Goal: Task Accomplishment & Management: Use online tool/utility

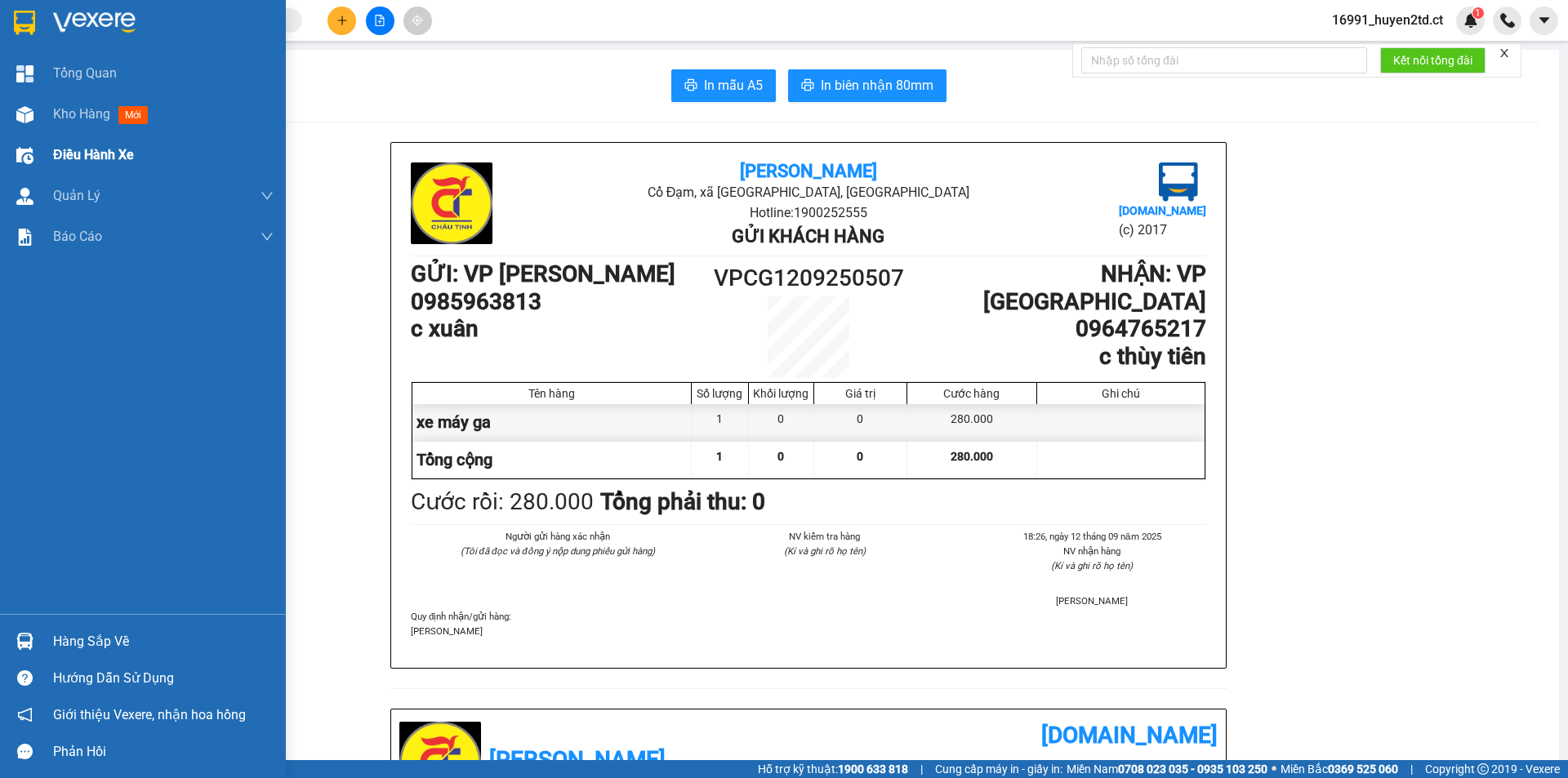
drag, startPoint x: 43, startPoint y: 114, endPoint x: 119, endPoint y: 143, distance: 81.3
click at [45, 114] on div "Kho hàng mới" at bounding box center [143, 114] width 286 height 41
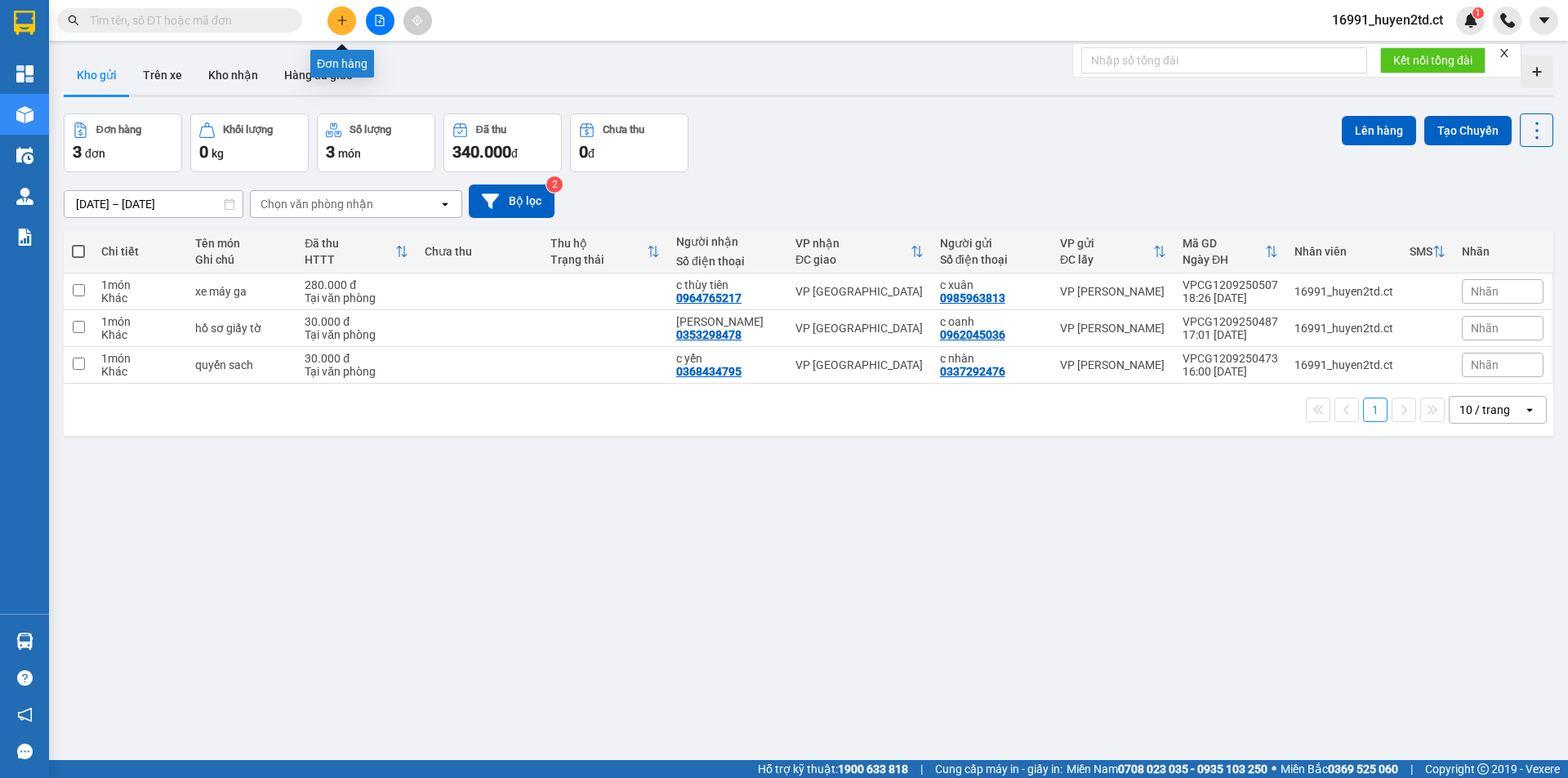
click at [344, 25] on icon "plus" at bounding box center [342, 20] width 11 height 11
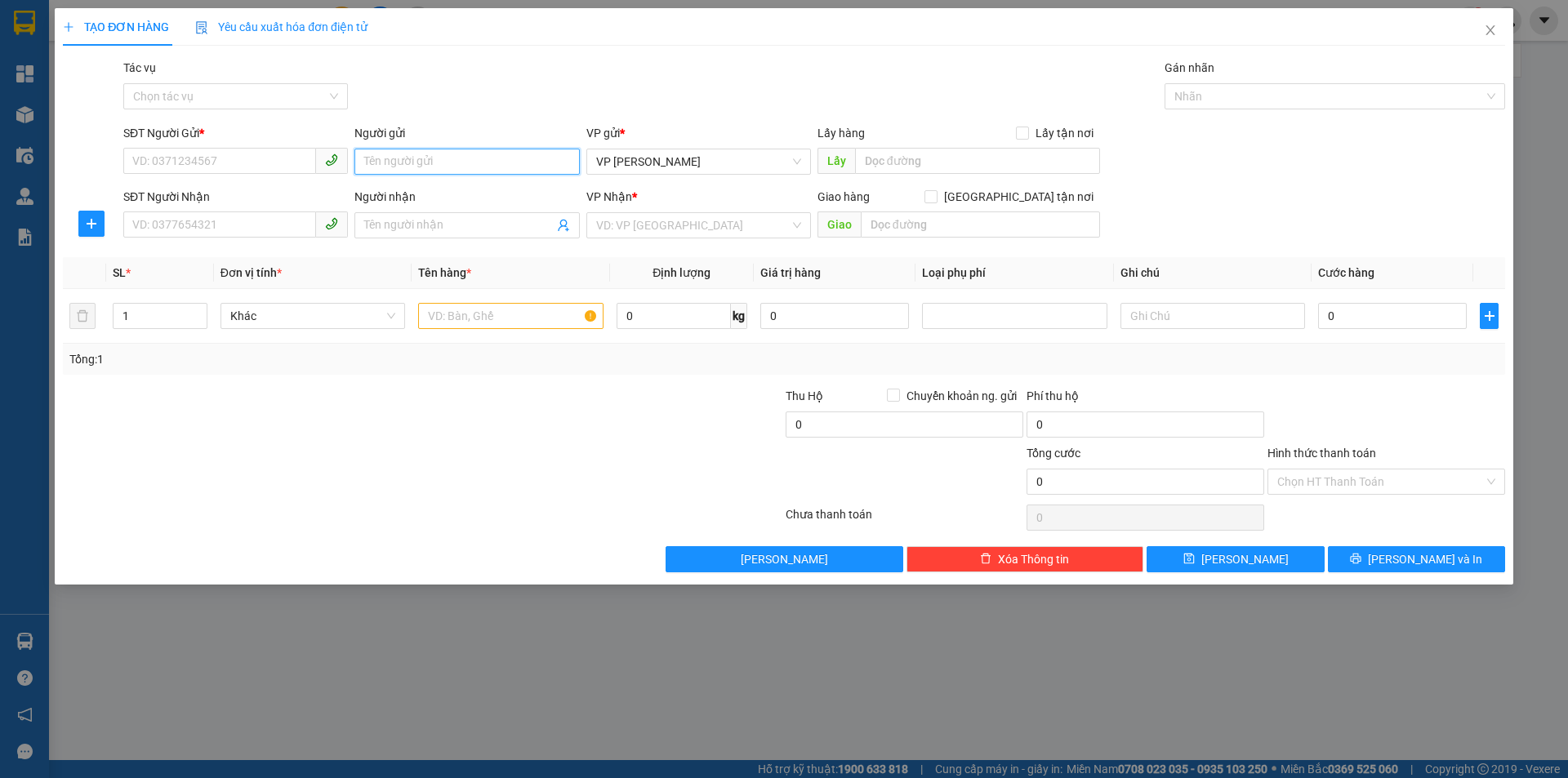
click at [441, 160] on input "Người gửi" at bounding box center [467, 161] width 225 height 26
type input "dì văn"
click at [196, 162] on input "SĐT Người Gửi *" at bounding box center [219, 160] width 193 height 26
type input "0345638792"
click at [393, 225] on input "Người nhận" at bounding box center [458, 225] width 189 height 18
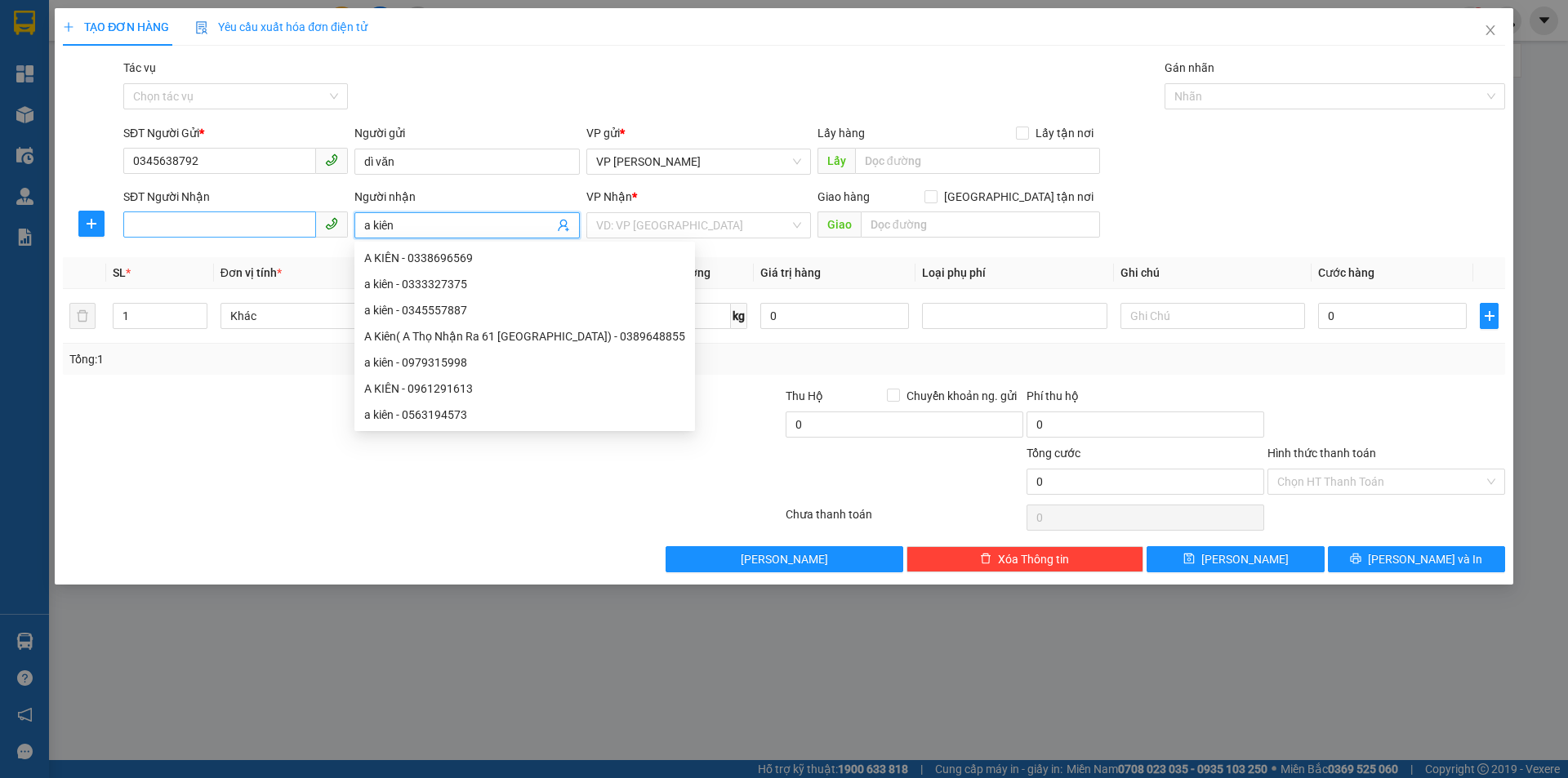
type input "a kiên"
click at [236, 222] on input "SĐT Người Nhận" at bounding box center [219, 224] width 193 height 26
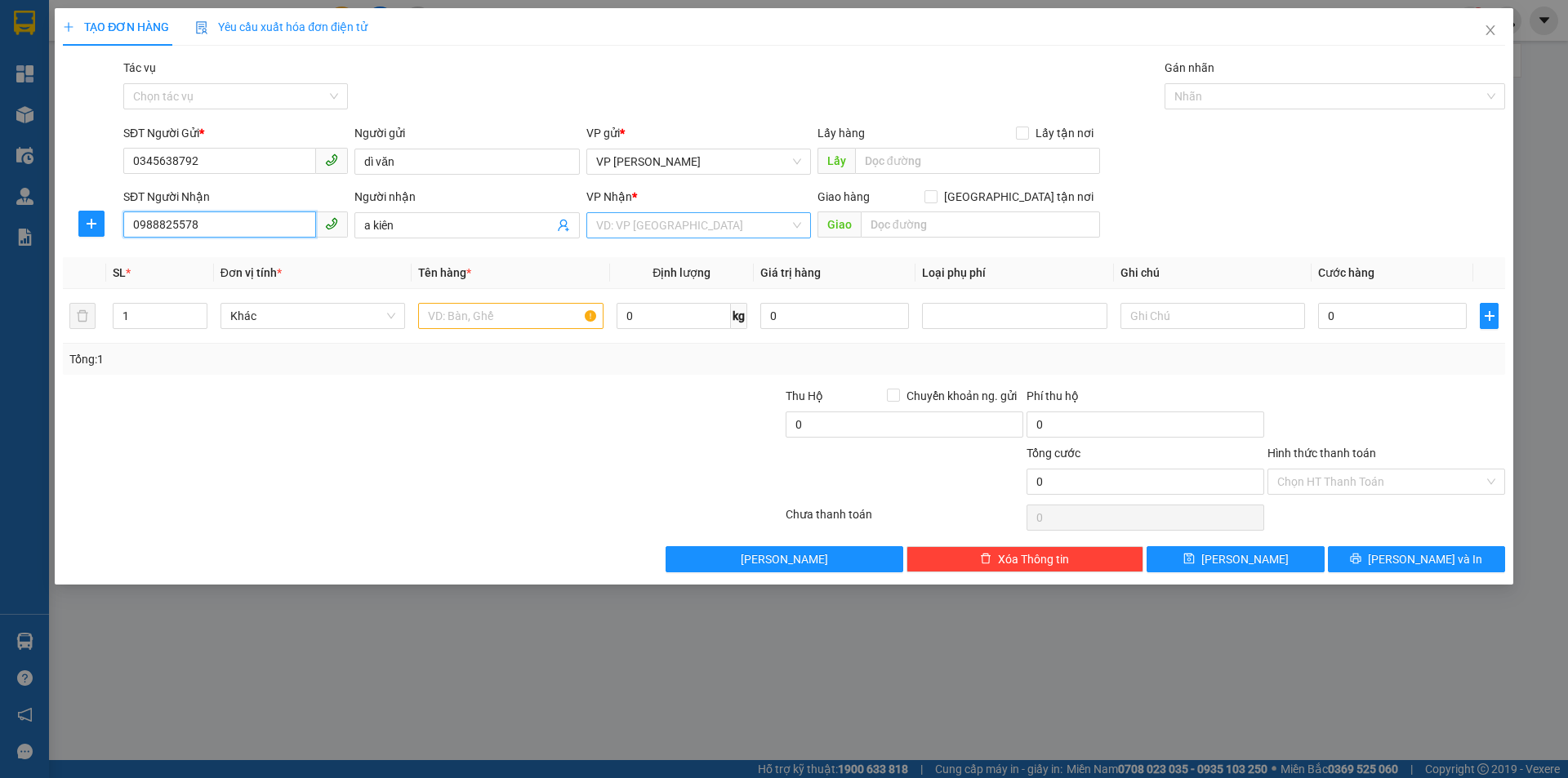
type input "0988825578"
click at [694, 227] on input "search" at bounding box center [692, 226] width 193 height 25
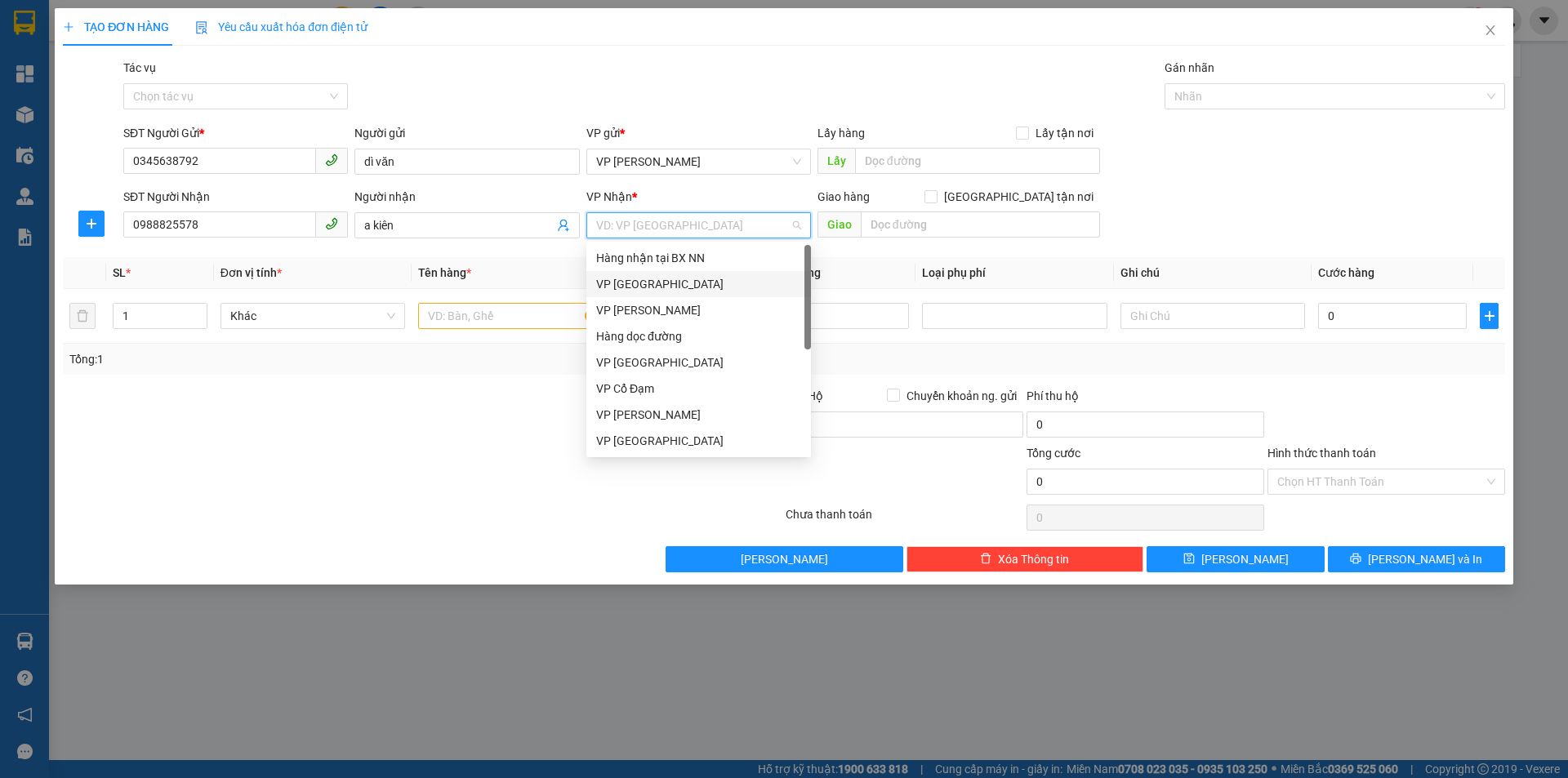
click at [703, 284] on div "VP [GEOGRAPHIC_DATA]" at bounding box center [698, 284] width 205 height 18
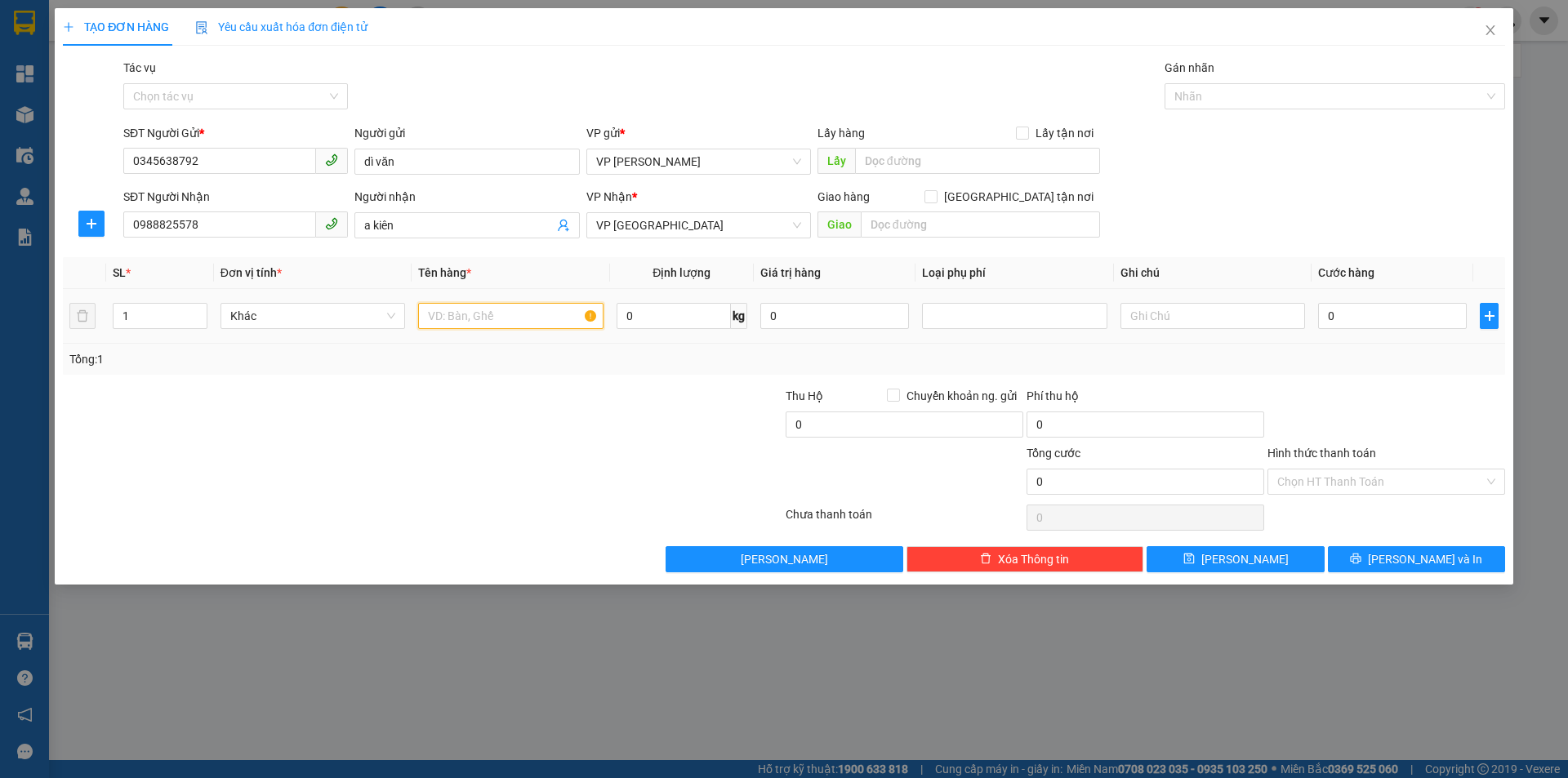
click at [436, 310] on input "text" at bounding box center [511, 316] width 185 height 26
type input "xốp+bọc đen trứng"
click at [1138, 310] on input "text" at bounding box center [1212, 316] width 185 height 26
click at [1187, 317] on input "hàng dễ vơ xin nhẹ tay" at bounding box center [1212, 316] width 185 height 26
type input "hàng dễ vỡ xin nhẹ tay"
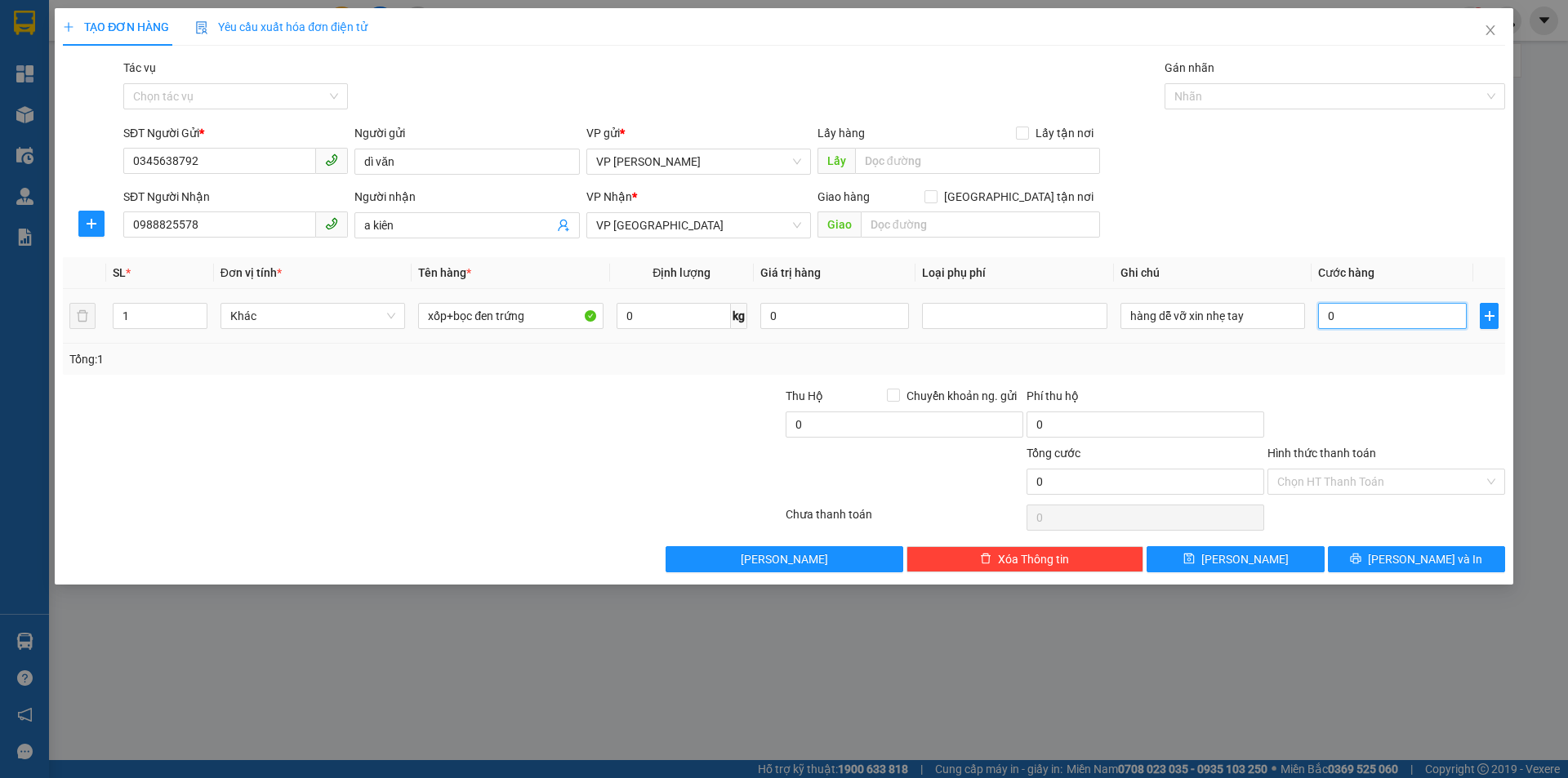
click at [1346, 315] on input "0" at bounding box center [1392, 316] width 149 height 26
type input "8"
type input "80"
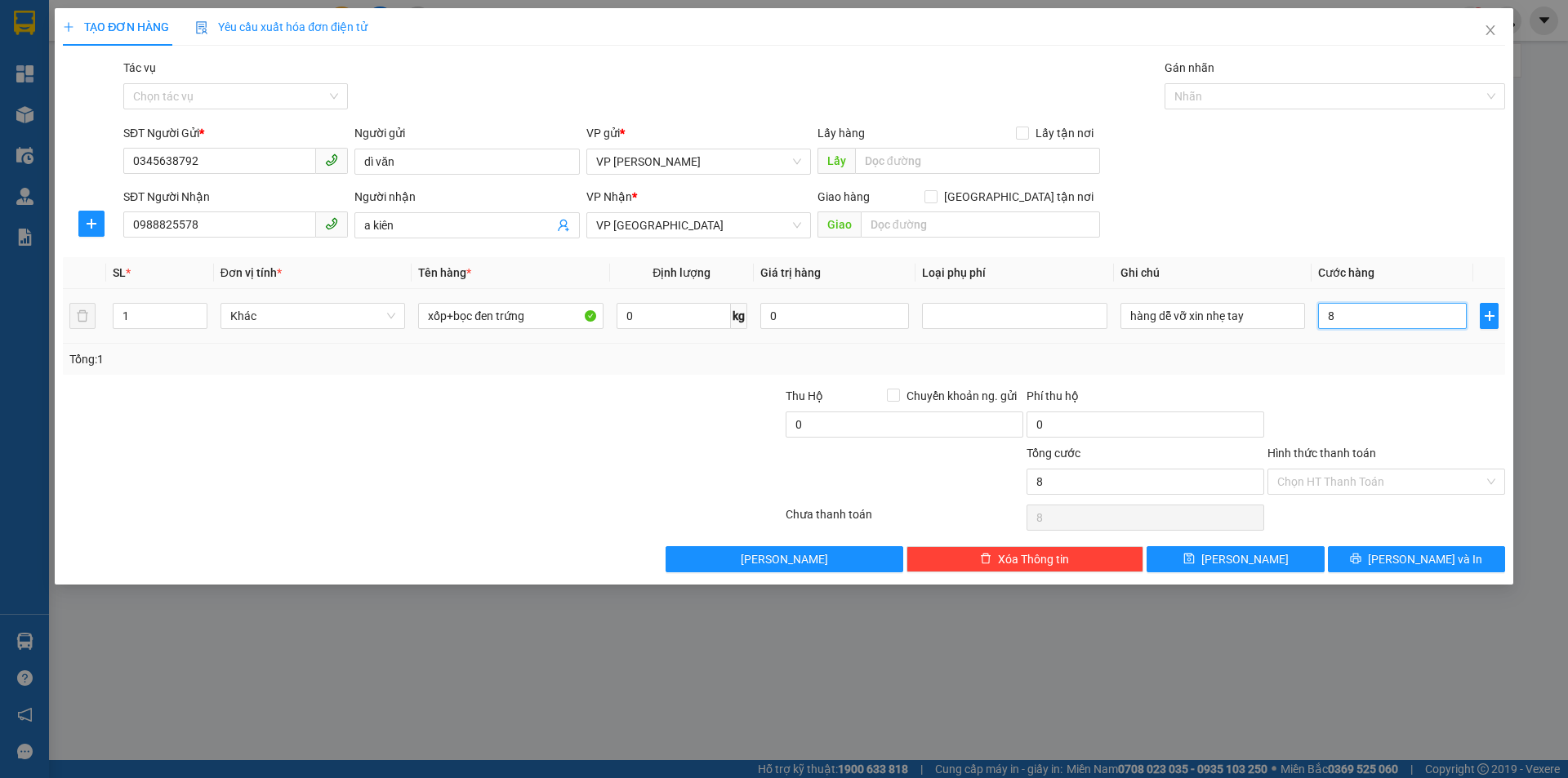
type input "80"
type input "80.000"
click at [1153, 477] on input "80.000" at bounding box center [1145, 481] width 237 height 26
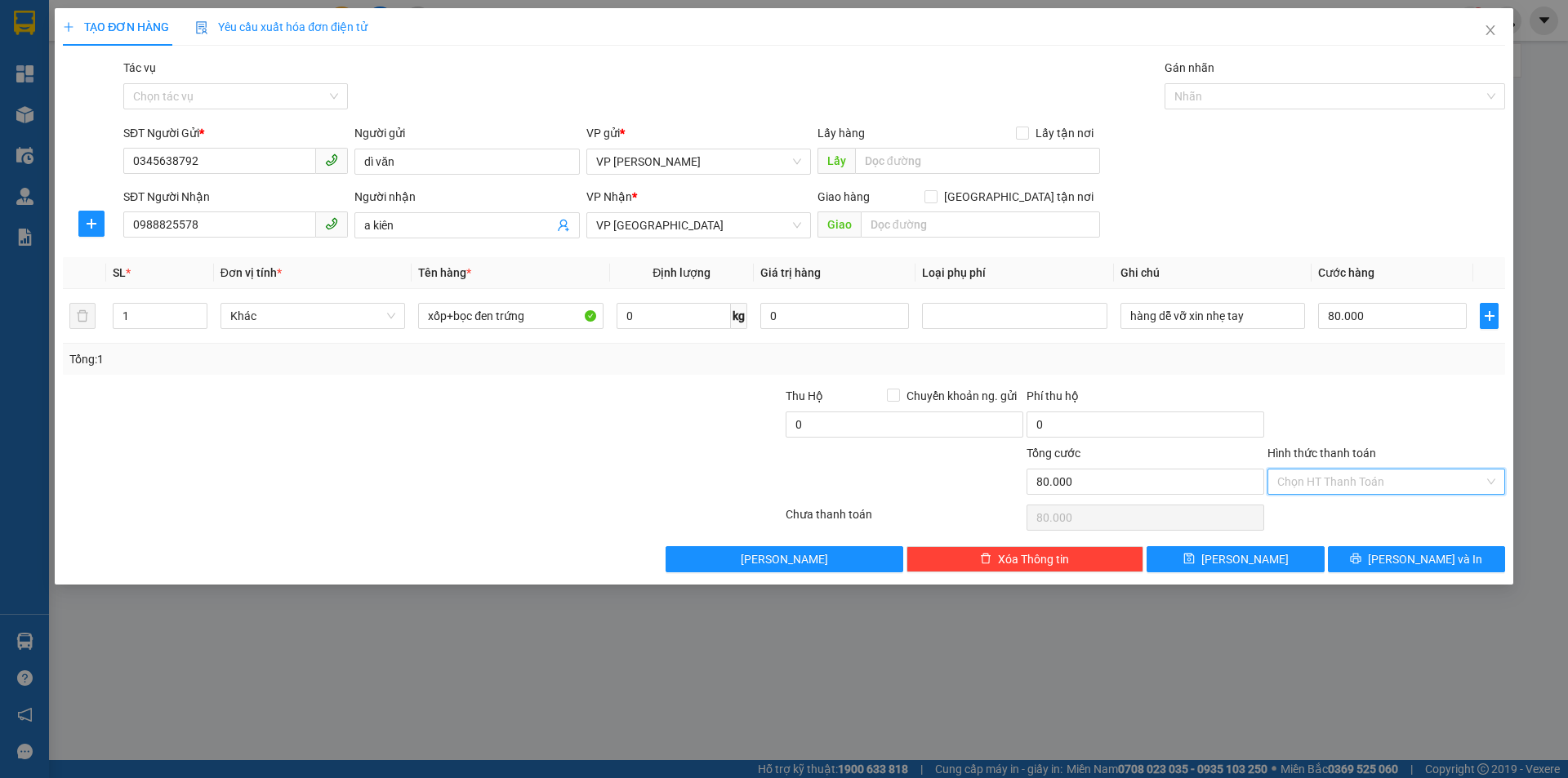
click at [1293, 481] on input "Hình thức thanh toán" at bounding box center [1380, 482] width 207 height 25
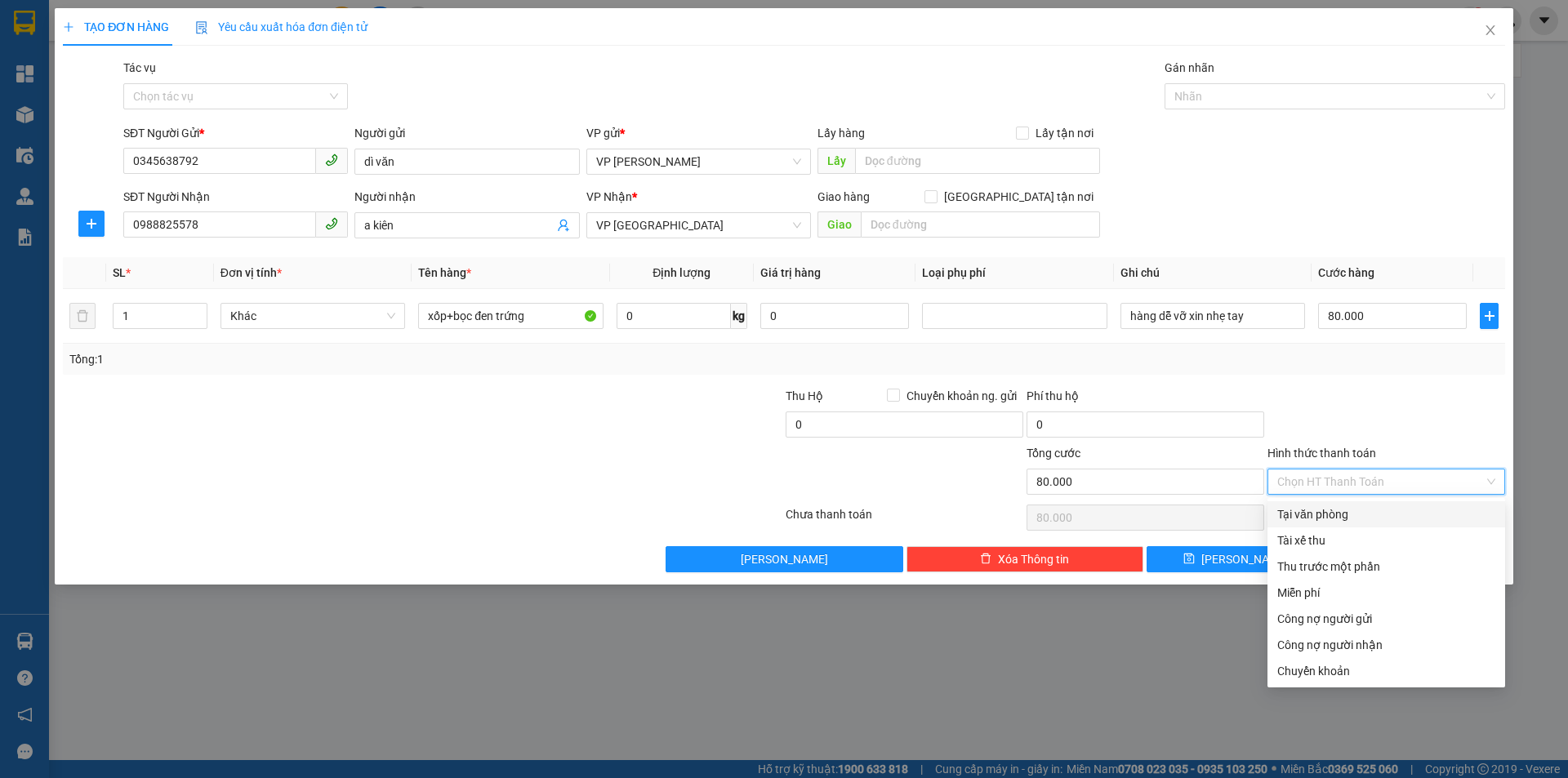
click at [1314, 511] on div "Tại văn phòng" at bounding box center [1386, 514] width 218 height 18
type input "0"
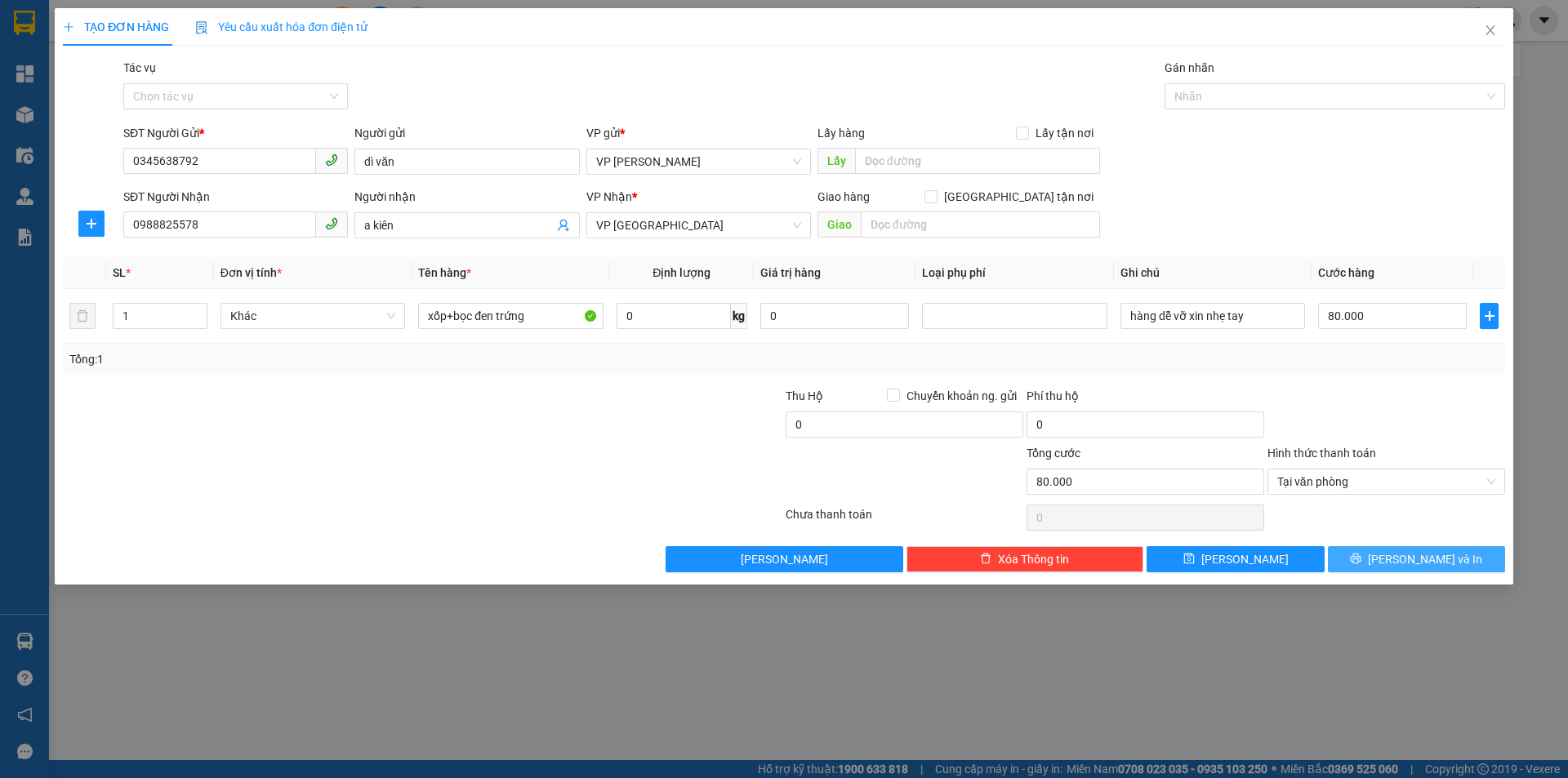
click at [1373, 565] on button "[PERSON_NAME] và In" at bounding box center [1416, 559] width 177 height 26
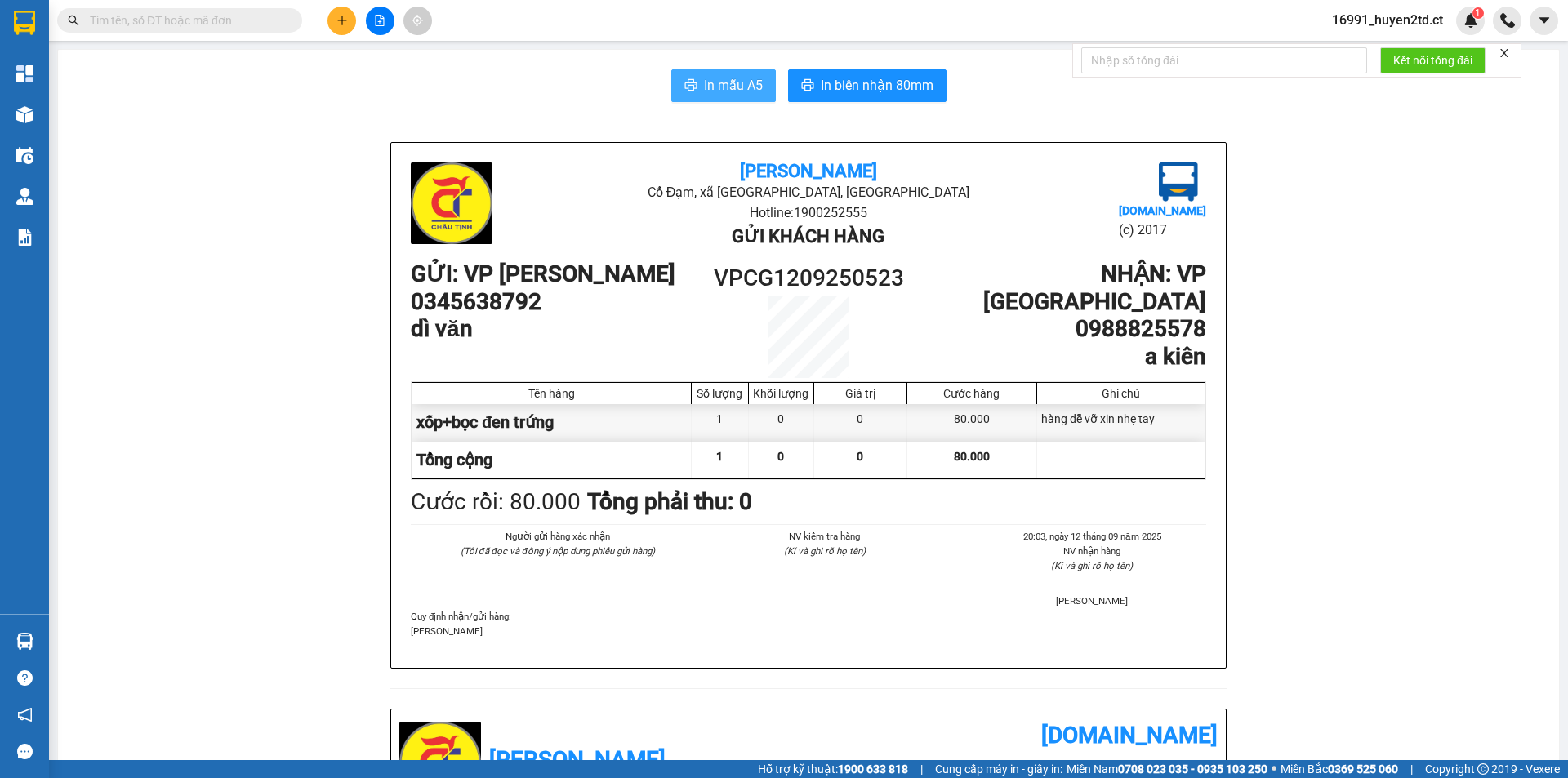
click at [720, 89] on span "In mẫu A5" at bounding box center [733, 85] width 59 height 20
click at [734, 77] on span "In mẫu A5" at bounding box center [733, 85] width 59 height 20
drag, startPoint x: 1236, startPoint y: 663, endPoint x: 1325, endPoint y: 682, distance: 91.0
drag, startPoint x: 161, startPoint y: 133, endPoint x: 161, endPoint y: 122, distance: 11.0
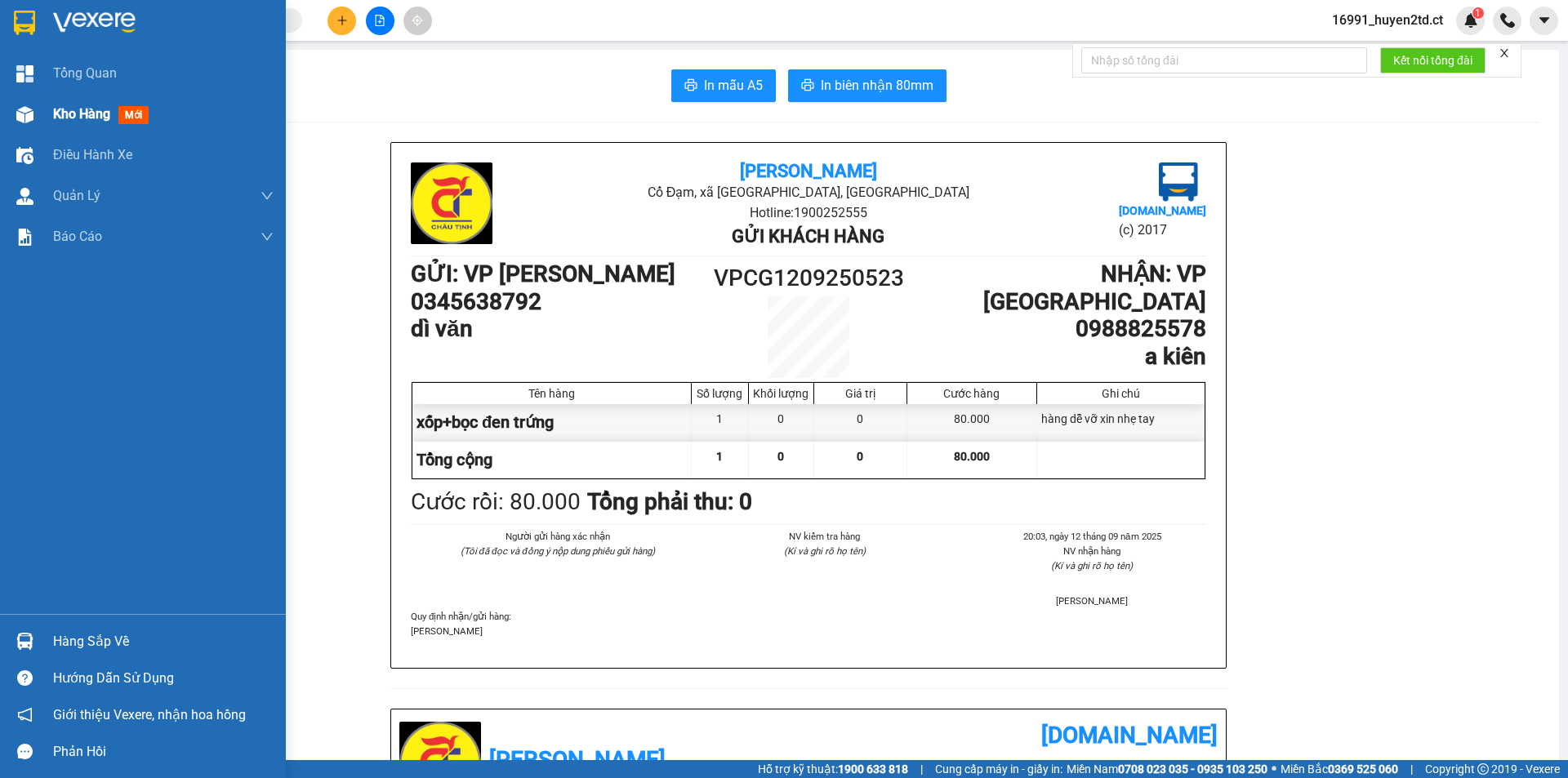
click at [60, 118] on span "Kho hàng" at bounding box center [82, 113] width 57 height 15
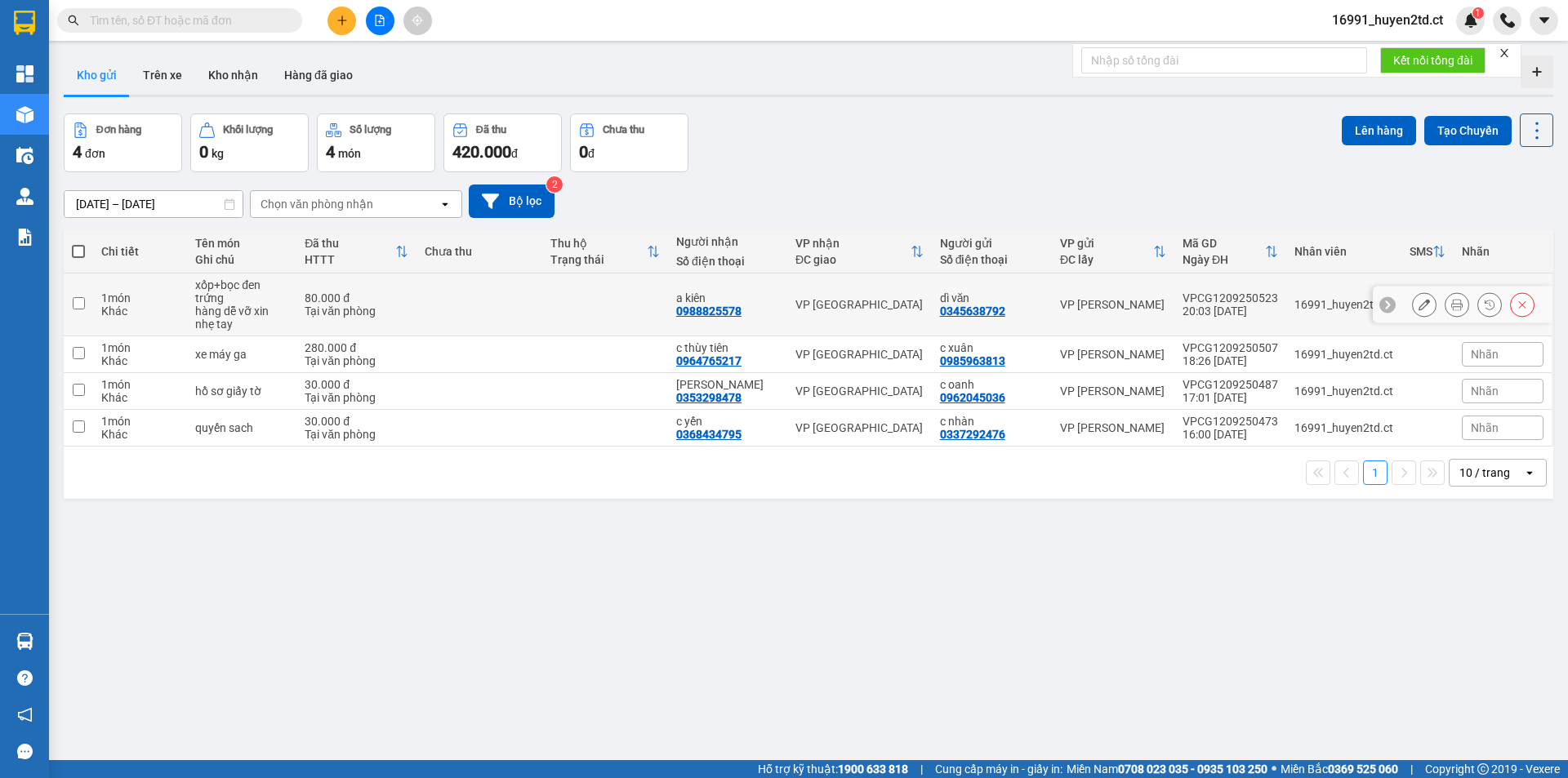
drag, startPoint x: 78, startPoint y: 311, endPoint x: 81, endPoint y: 320, distance: 9.5
click at [80, 313] on td at bounding box center [78, 305] width 30 height 63
checkbox input "true"
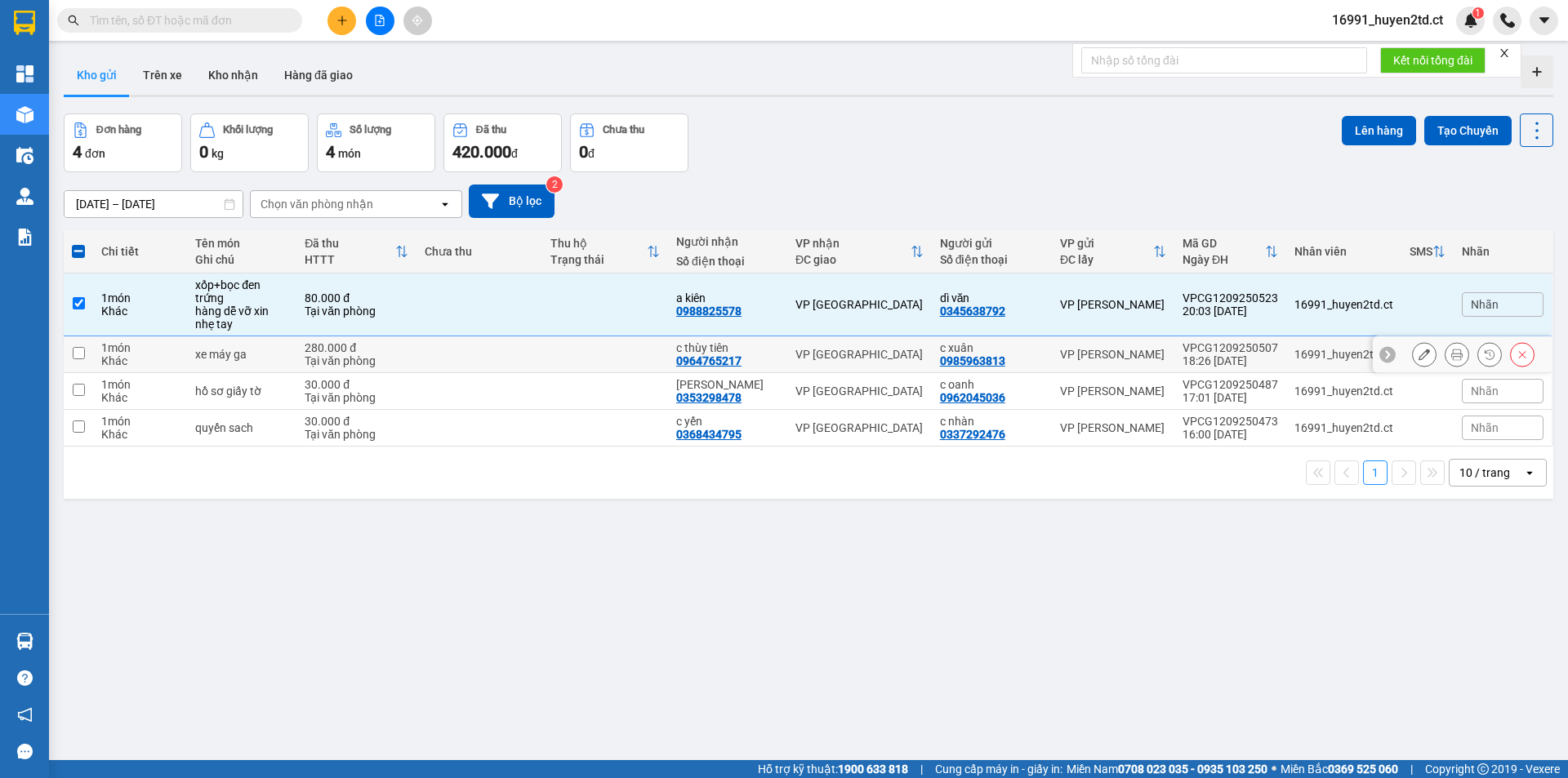
click at [84, 350] on input "checkbox" at bounding box center [78, 353] width 12 height 12
checkbox input "true"
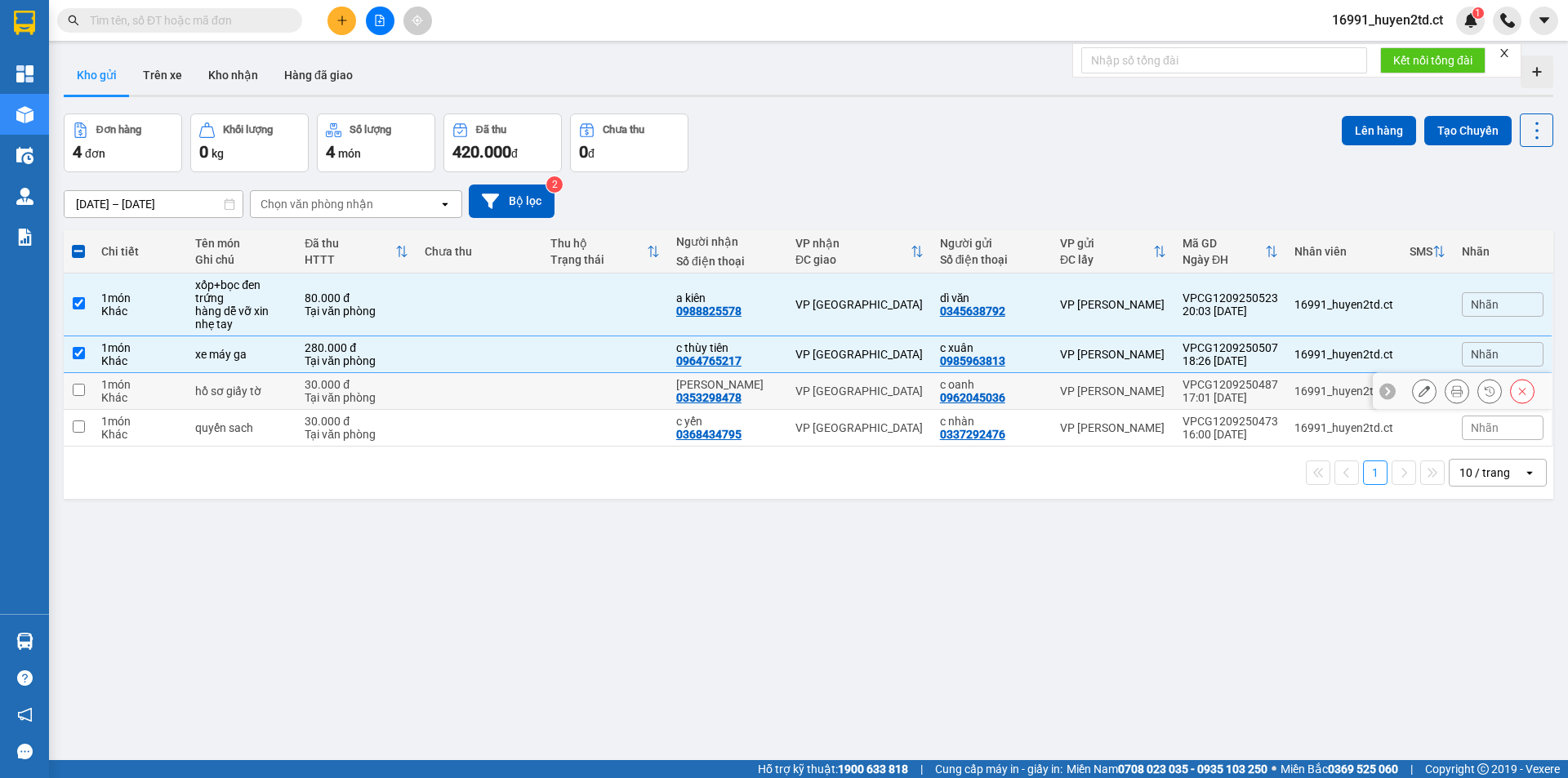
click at [88, 391] on td at bounding box center [78, 391] width 30 height 37
checkbox input "true"
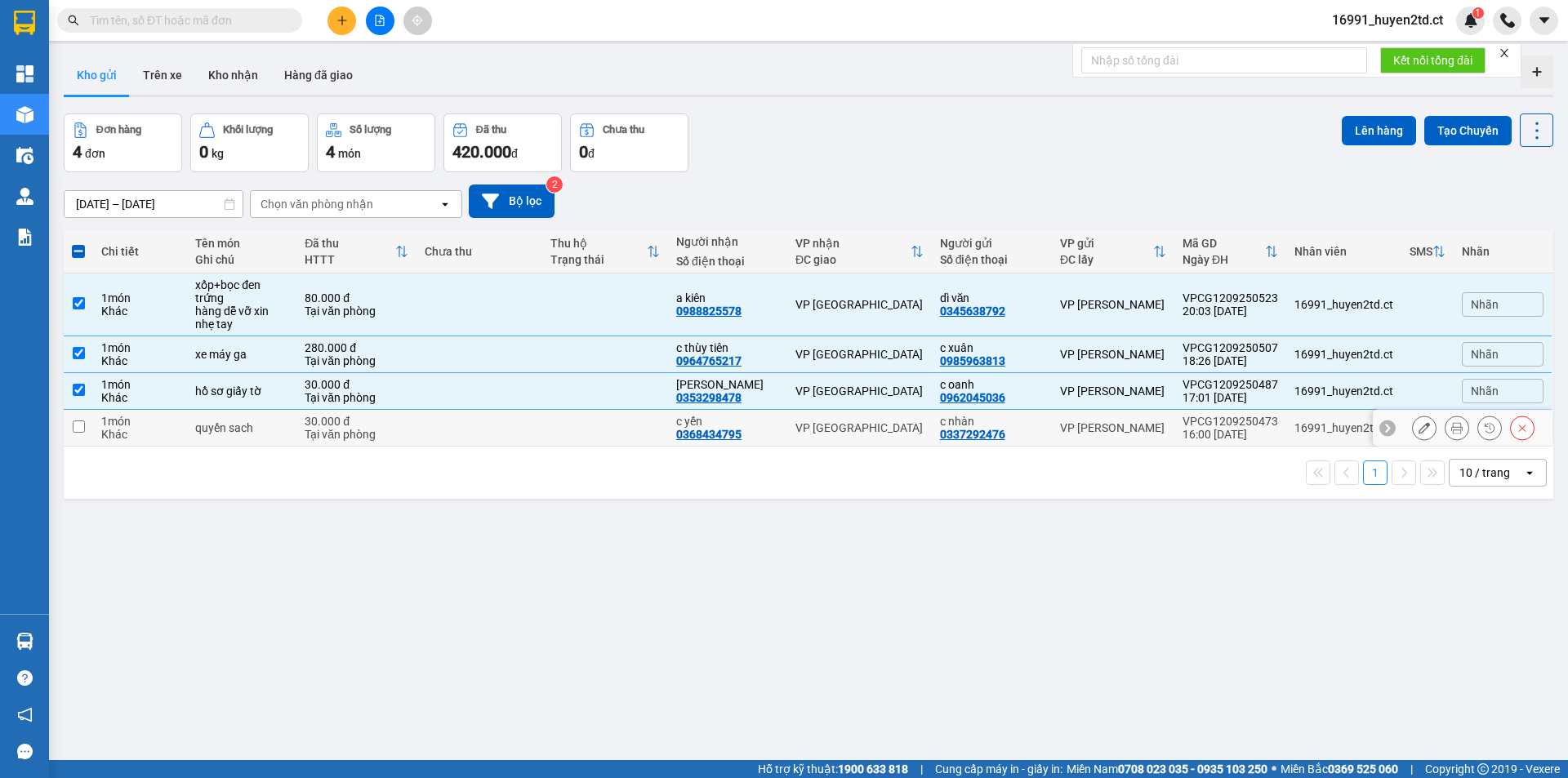
click at [80, 424] on input "checkbox" at bounding box center [78, 426] width 12 height 12
checkbox input "true"
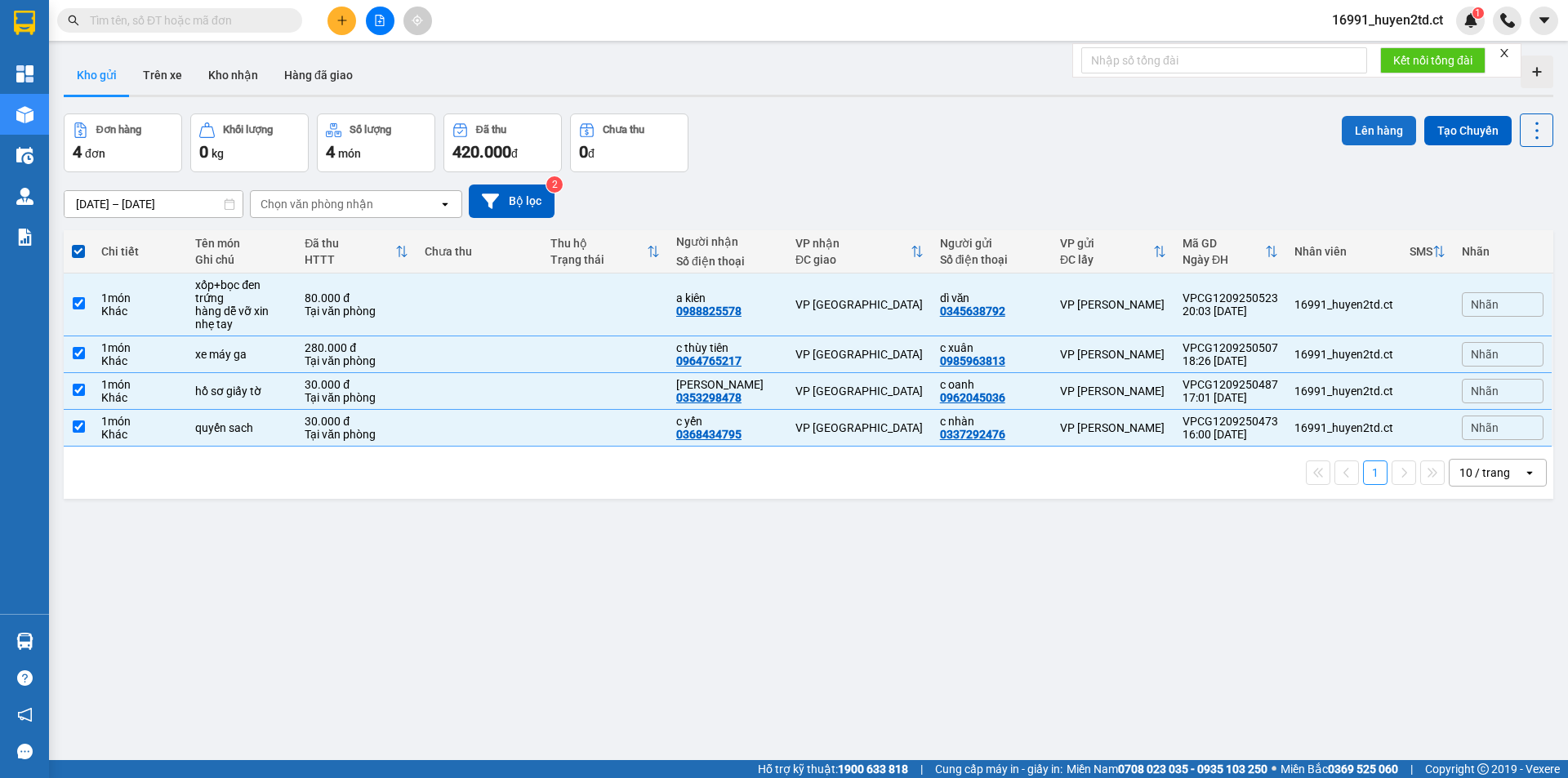
click at [1368, 134] on button "Lên hàng" at bounding box center [1378, 131] width 74 height 30
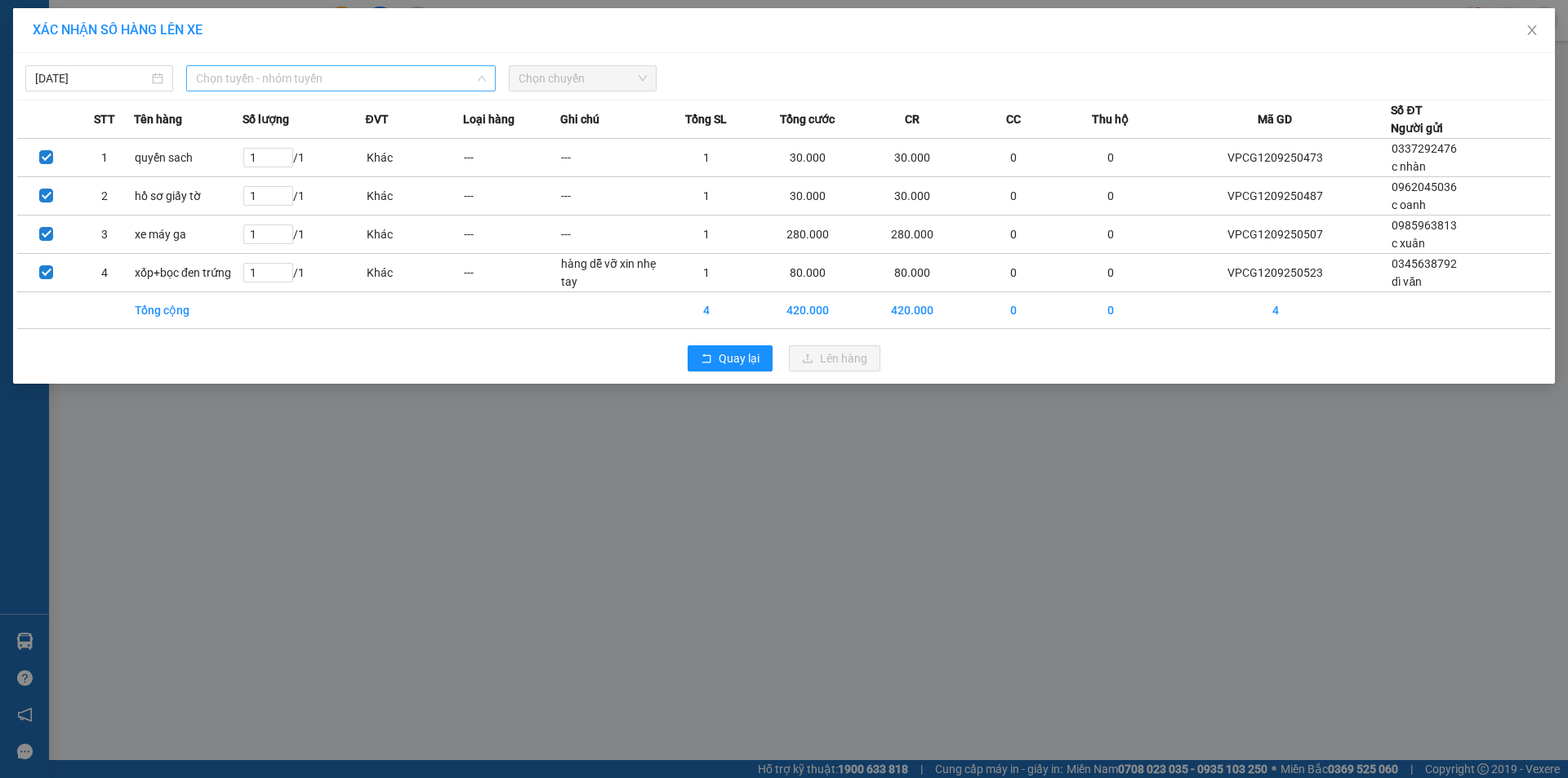
click at [370, 81] on span "Chọn tuyến - nhóm tuyến" at bounding box center [341, 78] width 290 height 25
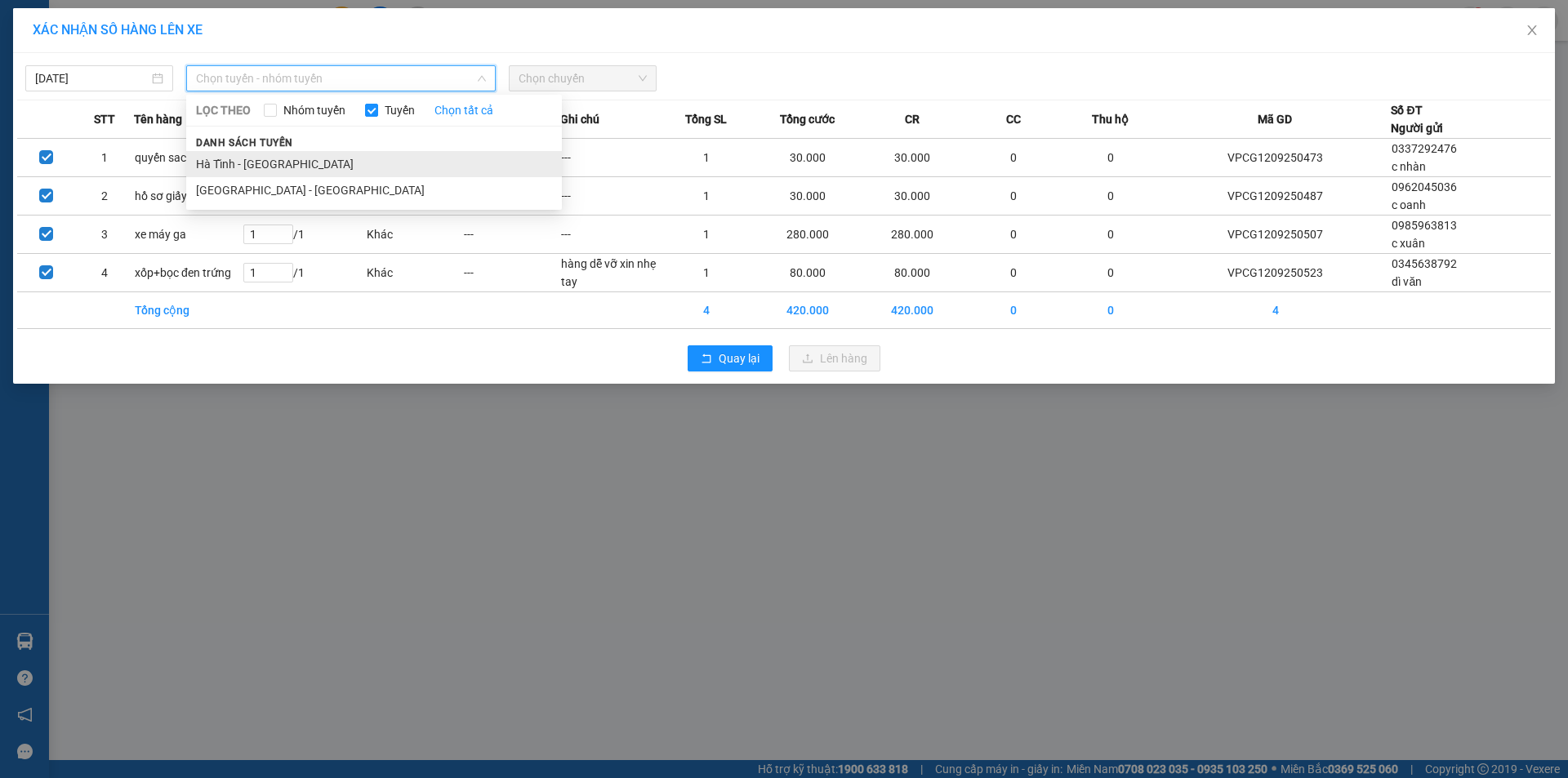
click at [355, 165] on li "Hà Tĩnh - [GEOGRAPHIC_DATA]" at bounding box center [374, 163] width 376 height 26
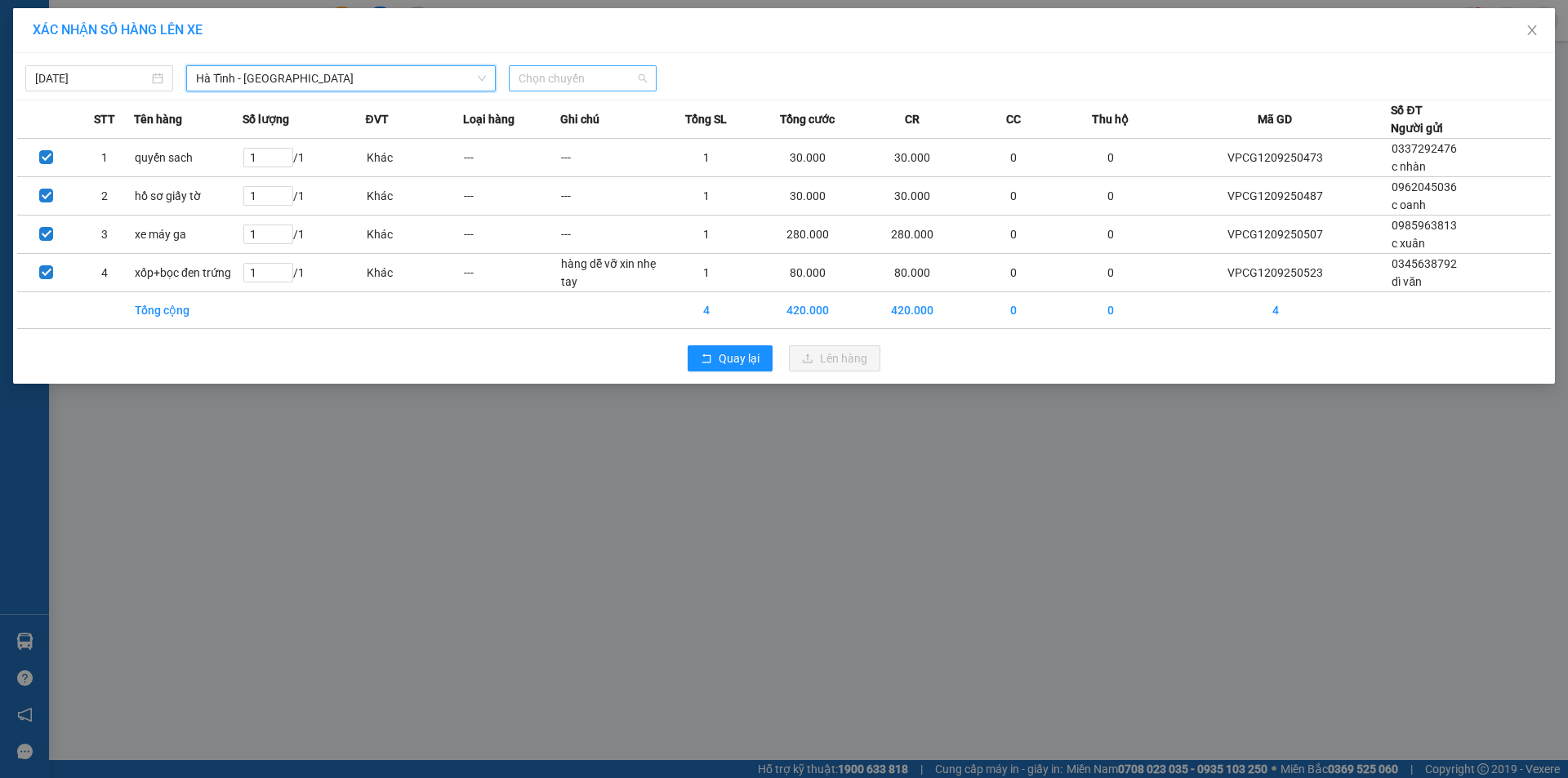
click at [623, 67] on span "Chọn chuyến" at bounding box center [582, 78] width 128 height 25
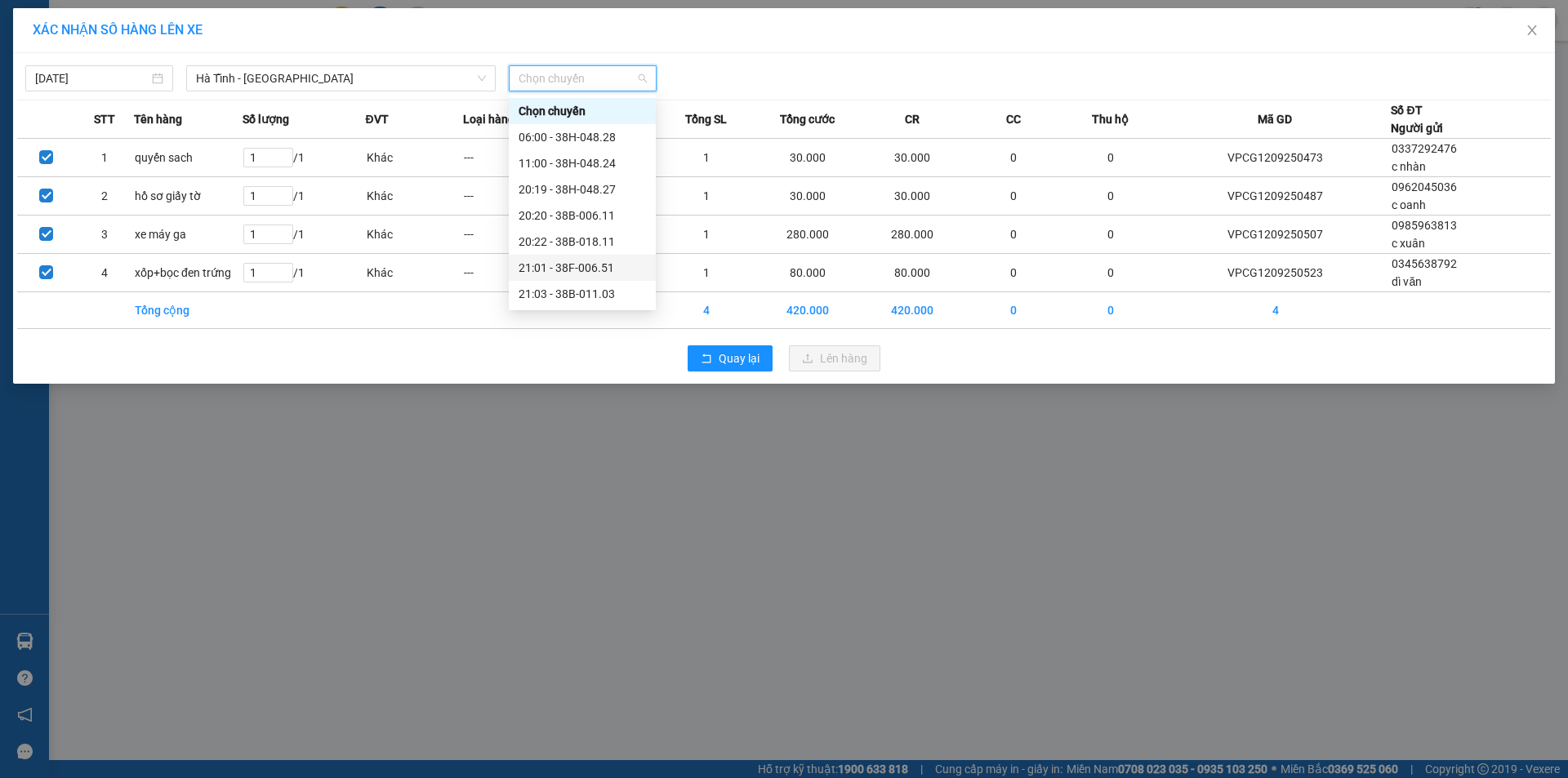
click at [610, 269] on div "21:01 - 38F-006.51" at bounding box center [582, 268] width 128 height 18
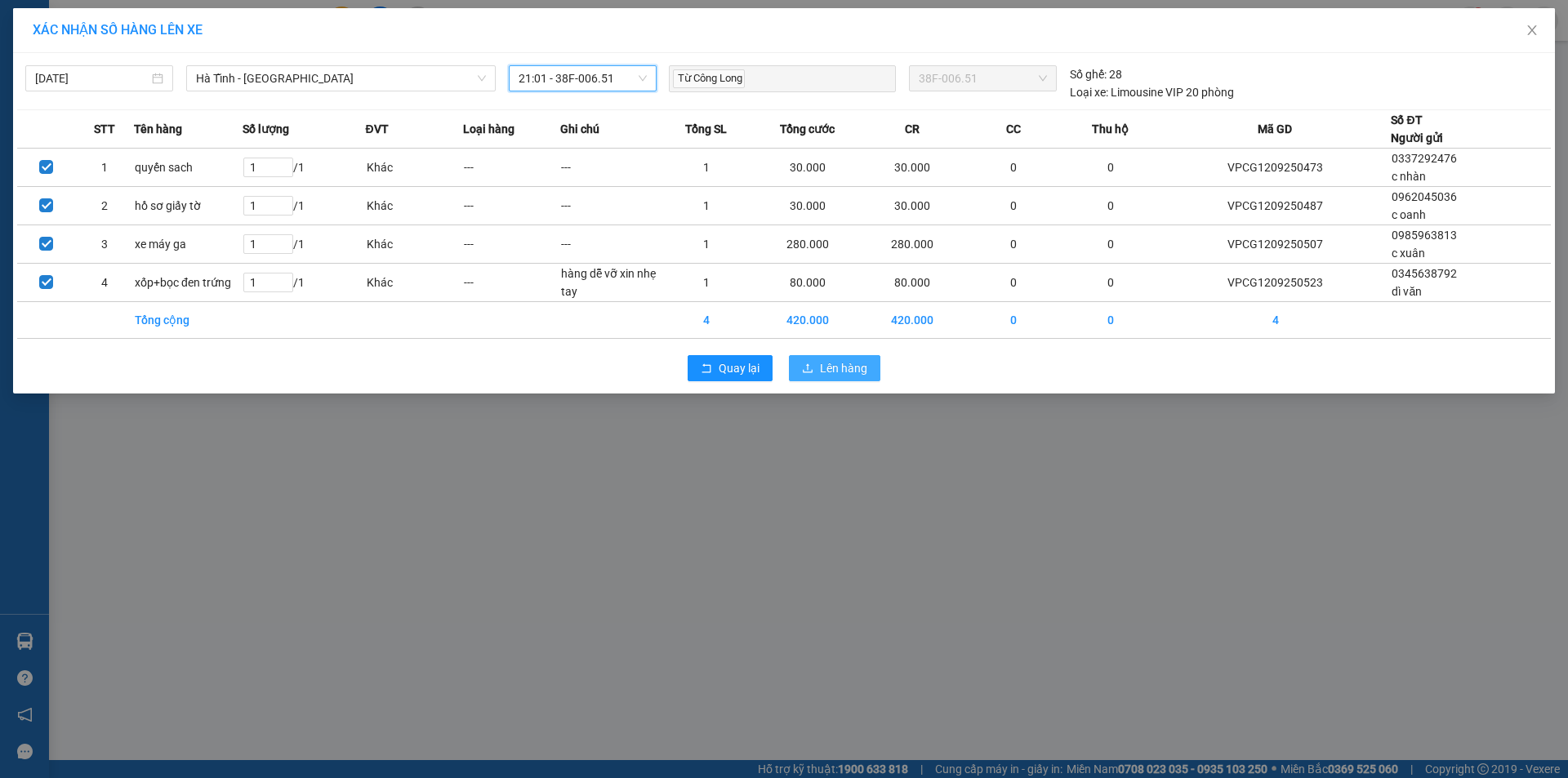
click at [832, 363] on span "Lên hàng" at bounding box center [844, 368] width 48 height 18
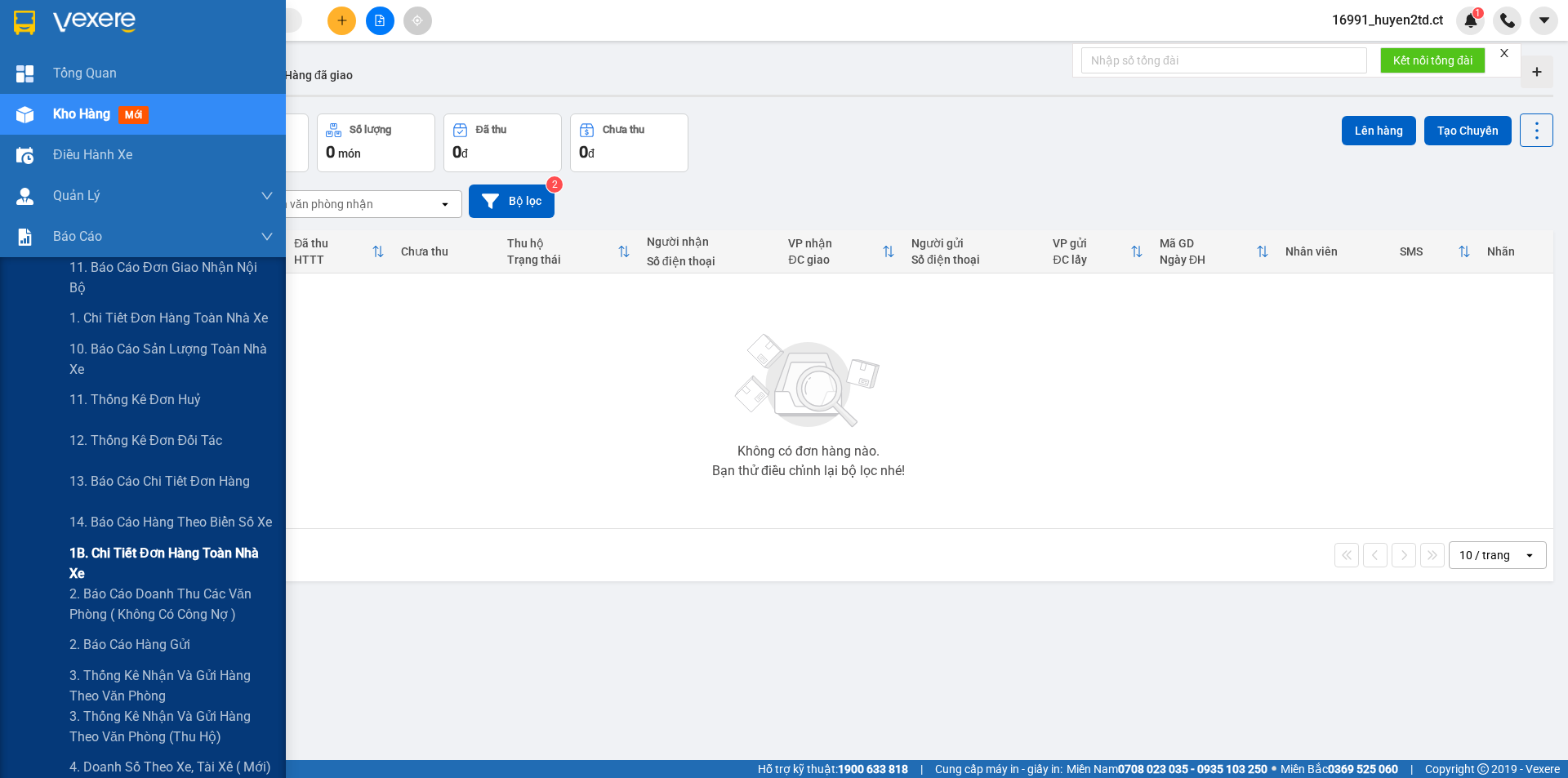
click at [103, 553] on span "1B. Chi tiết đơn hàng toàn nhà xe" at bounding box center [172, 563] width 204 height 41
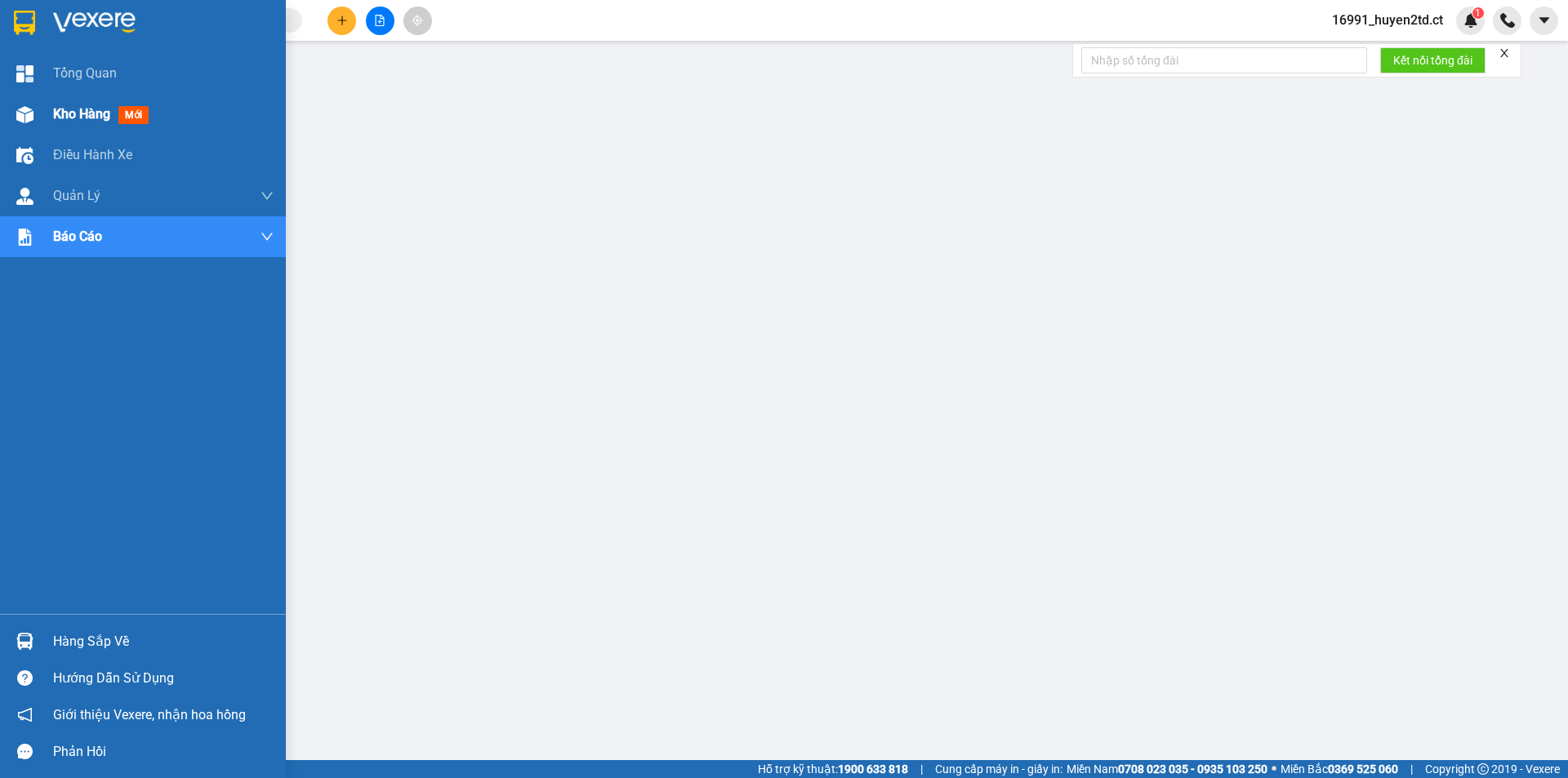
click at [55, 118] on span "Kho hàng" at bounding box center [82, 113] width 57 height 15
